Goal: Use online tool/utility: Use online tool/utility

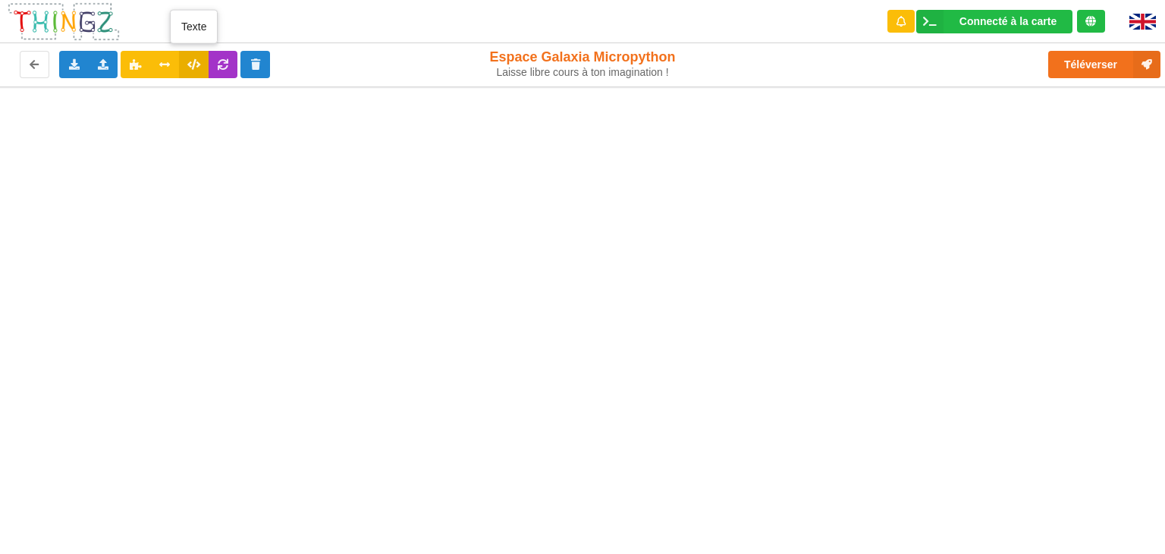
click at [193, 64] on icon at bounding box center [193, 63] width 13 height 9
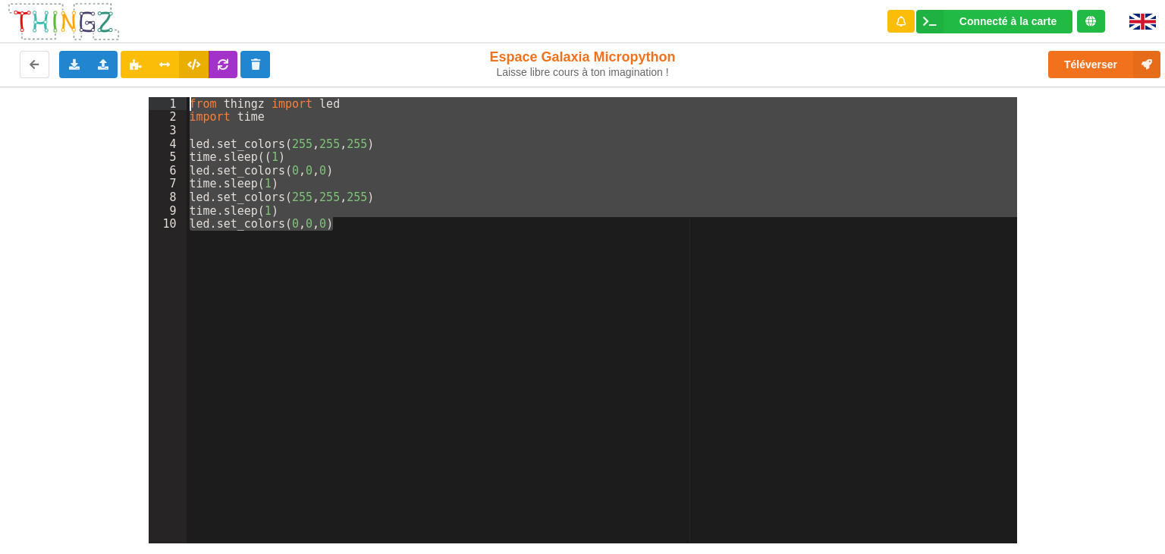
drag, startPoint x: 350, startPoint y: 229, endPoint x: 177, endPoint y: 95, distance: 219.5
click at [177, 95] on div "1 2 3 4 5 6 7 8 9 10 from thingz import led import time led . set_colors ( 255 …" at bounding box center [582, 314] width 1186 height 456
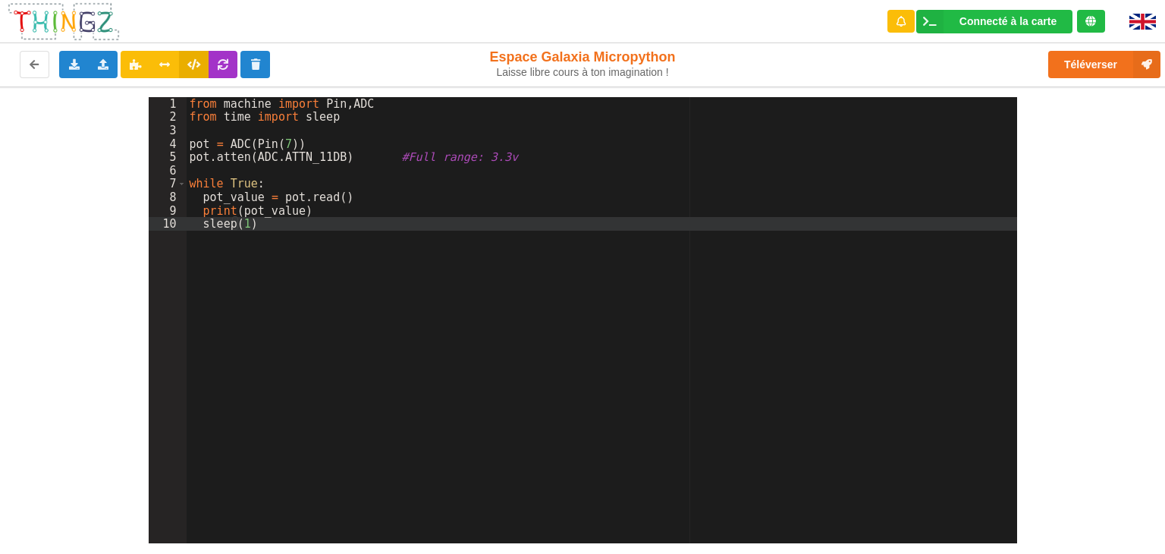
click at [525, 156] on div "from machine import Pin , ADC from time import sleep pot = ADC ( Pin ( 7 )) pot…" at bounding box center [602, 333] width 830 height 472
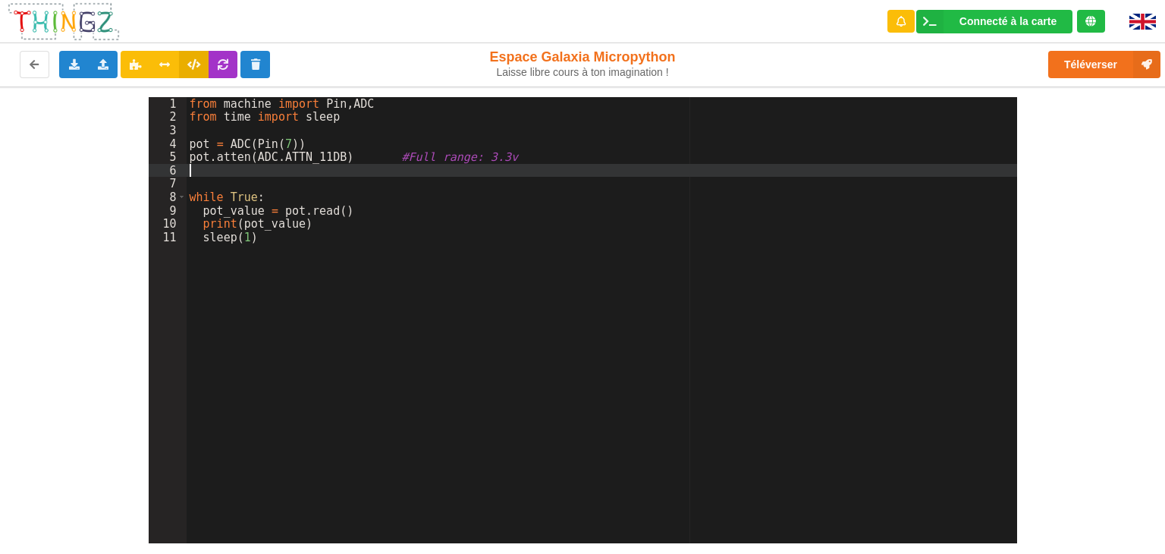
paste textarea
drag, startPoint x: 202, startPoint y: 170, endPoint x: 190, endPoint y: 173, distance: 13.2
click at [190, 173] on div "from machine import Pin , ADC from time import sleep pot = ADC ( Pin ( 7 )) pot…" at bounding box center [602, 333] width 830 height 472
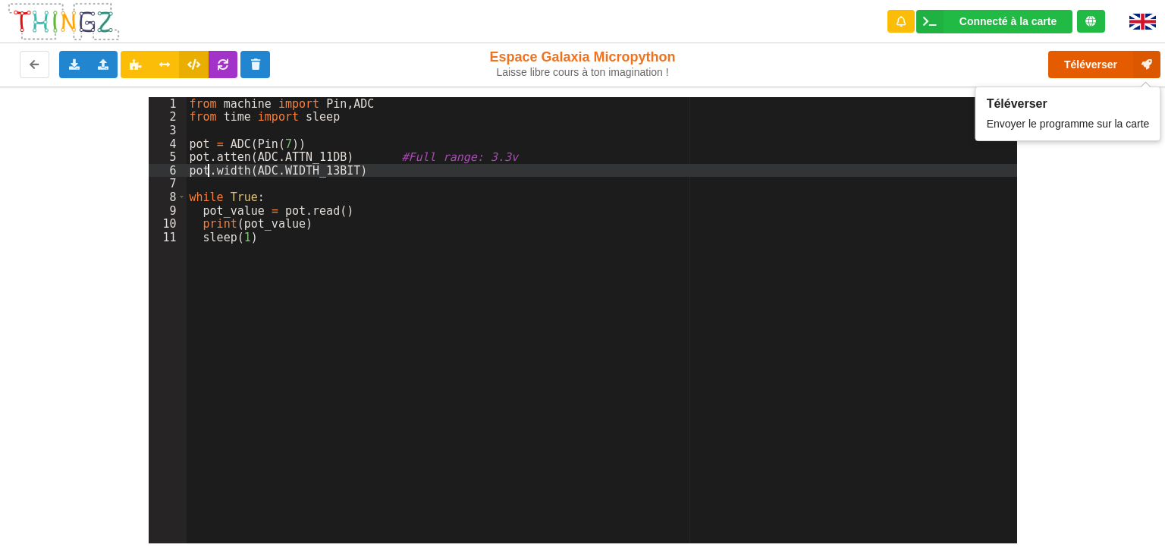
click at [1099, 62] on button "Téléverser" at bounding box center [1104, 64] width 112 height 27
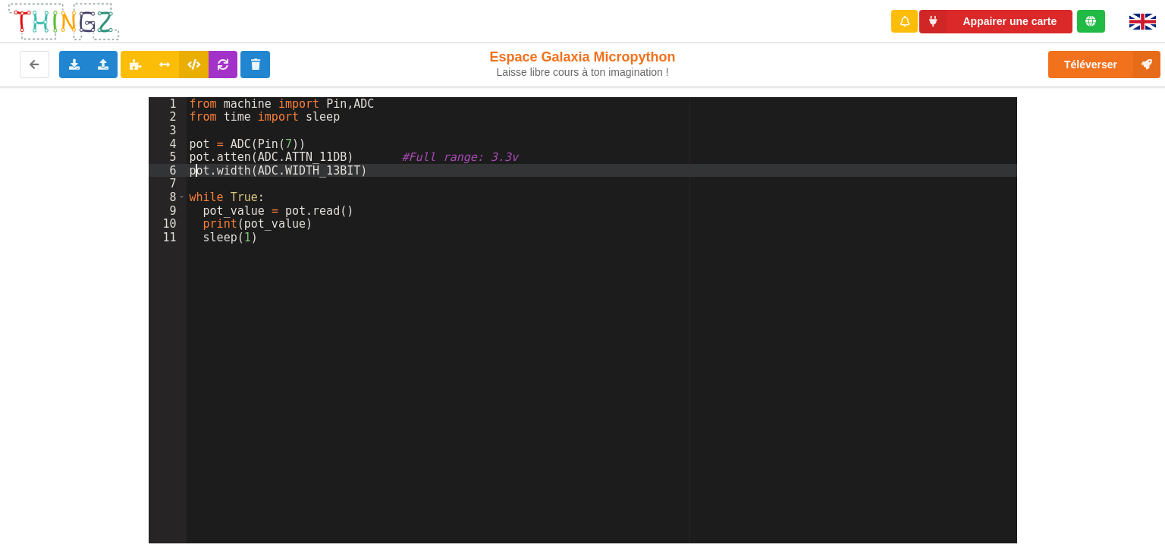
click at [193, 168] on div "from machine import Pin , ADC from time import sleep pot = ADC ( Pin ( 7 )) pot…" at bounding box center [602, 333] width 830 height 472
click at [188, 174] on div "from machine import Pin , ADC from time import sleep pot = ADC ( Pin ( 7 )) pot…" at bounding box center [602, 333] width 830 height 472
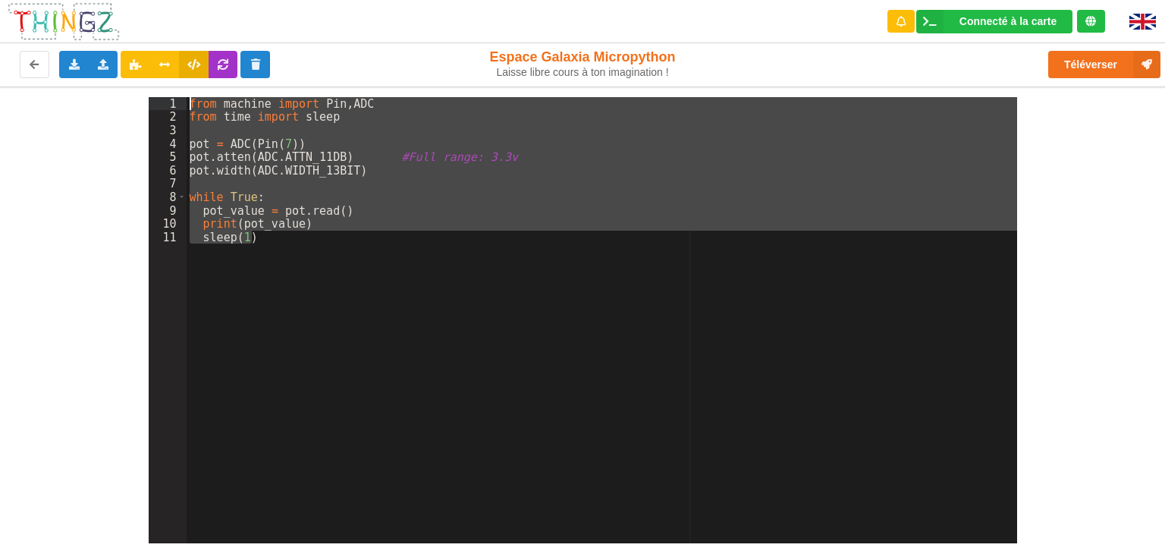
drag, startPoint x: 258, startPoint y: 238, endPoint x: 172, endPoint y: 101, distance: 161.8
click at [172, 101] on div "1 2 3 4 5 6 7 8 9 10 11 from machine import Pin , ADC from time import sleep po…" at bounding box center [583, 320] width 868 height 446
